Goal: Task Accomplishment & Management: Manage account settings

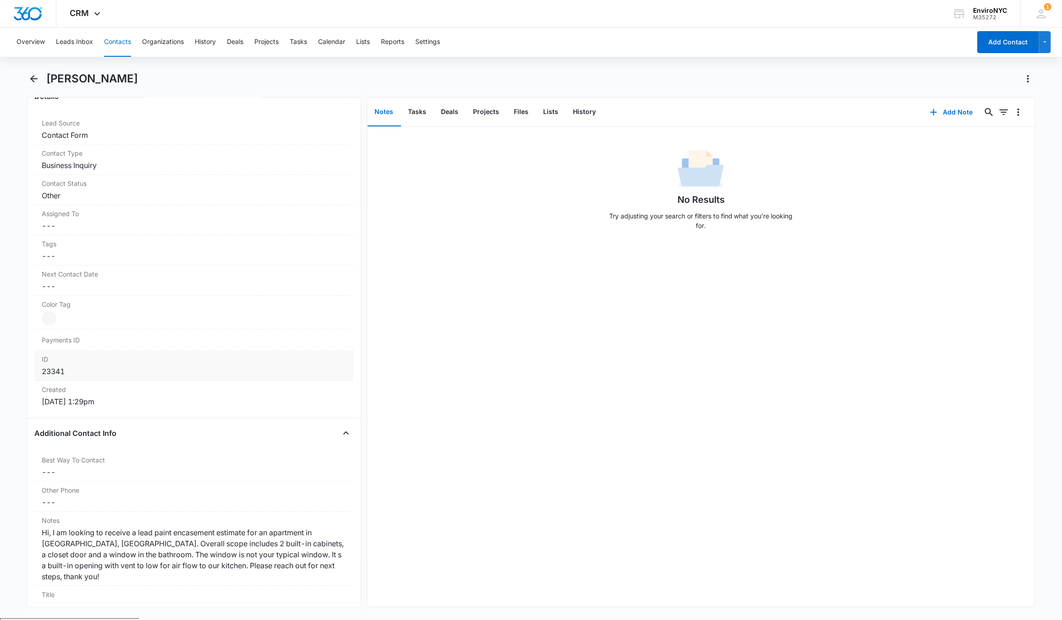
scroll to position [333, 0]
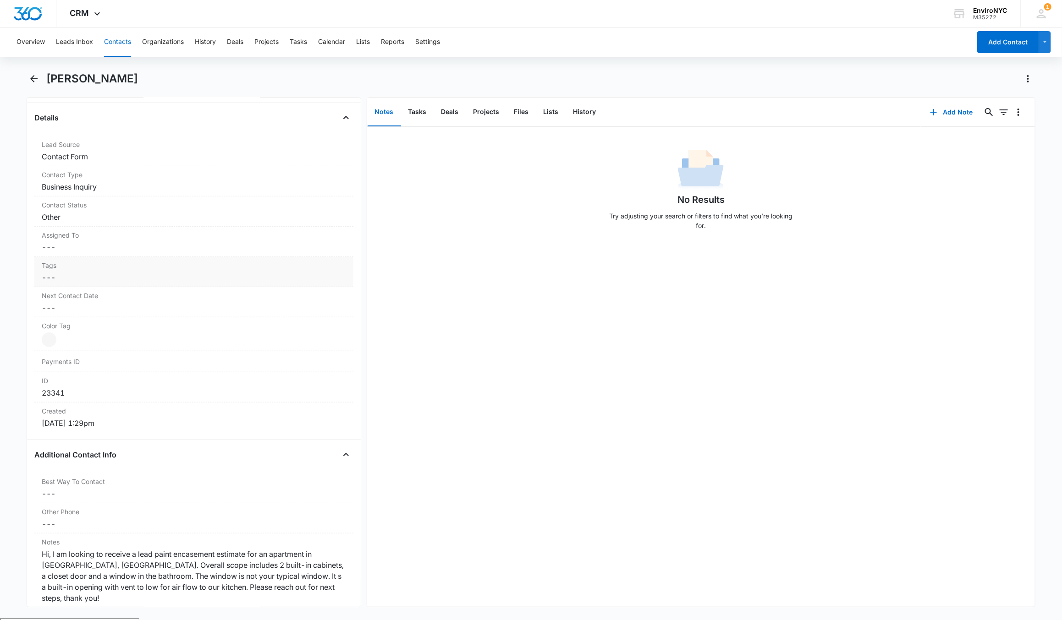
click at [75, 252] on dd "Cancel Save Changes ---" at bounding box center [194, 247] width 304 height 11
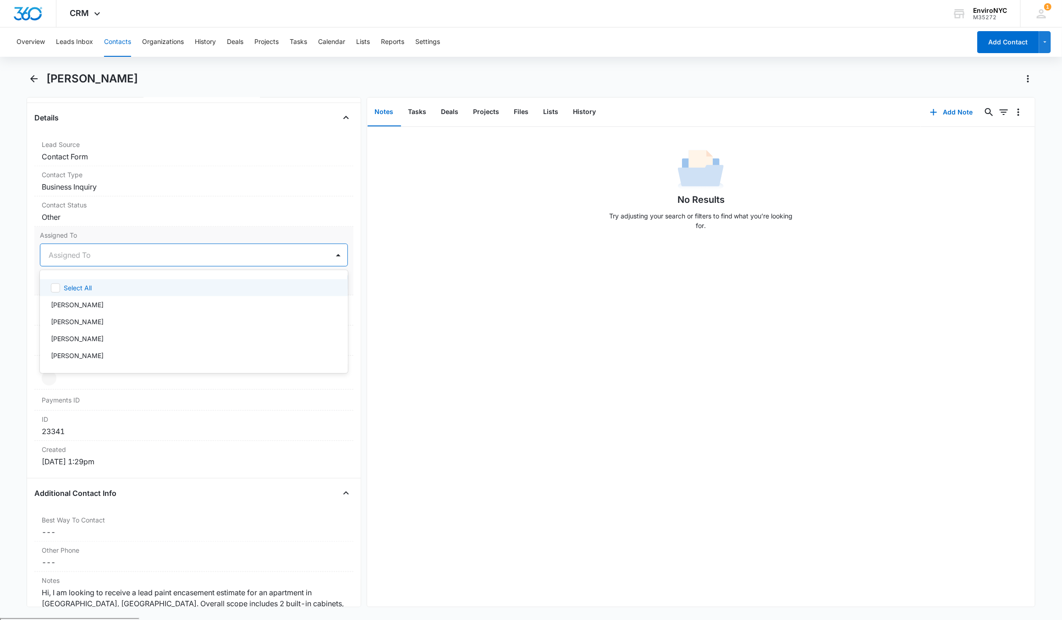
click at [108, 257] on div at bounding box center [183, 255] width 269 height 13
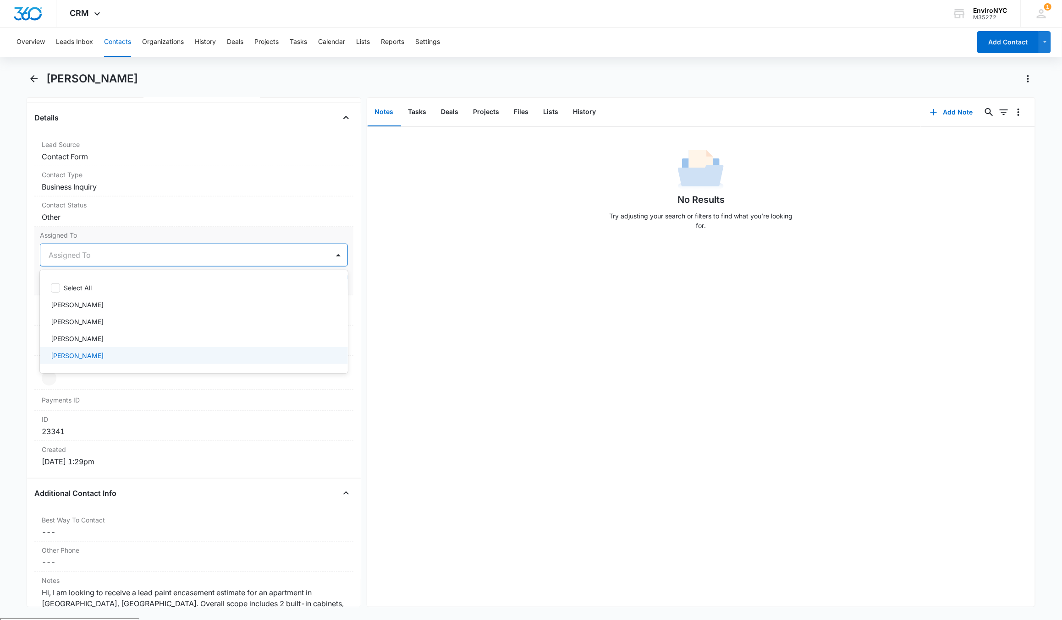
click at [86, 352] on div "[PERSON_NAME]" at bounding box center [194, 355] width 308 height 17
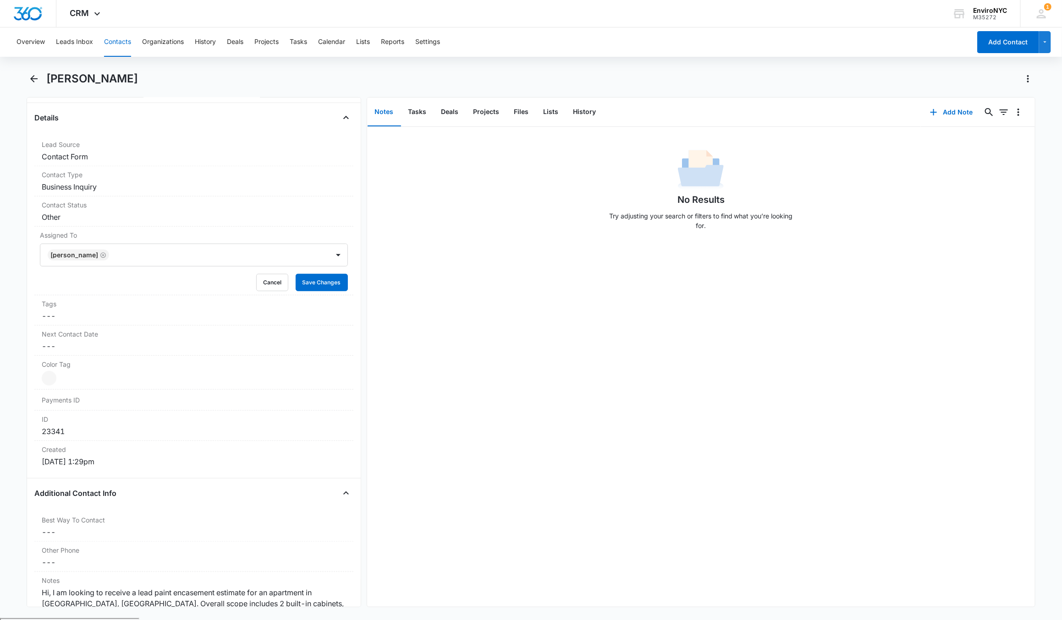
drag, startPoint x: 463, startPoint y: 336, endPoint x: 451, endPoint y: 335, distance: 12.0
click at [461, 337] on div "No Results Try adjusting your search or filters to find what you’re looking for." at bounding box center [701, 367] width 668 height 480
click at [307, 291] on button "Save Changes" at bounding box center [322, 282] width 52 height 17
